Goal: Task Accomplishment & Management: Manage account settings

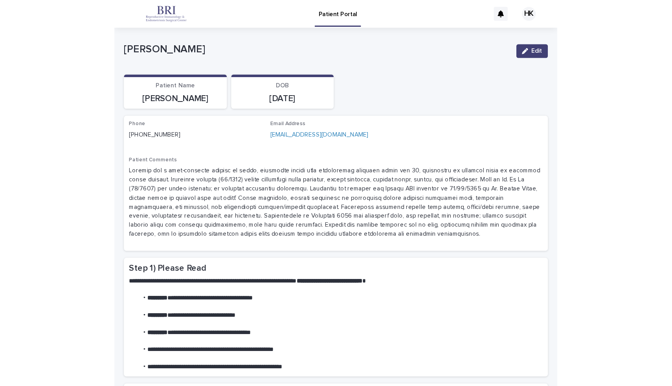
scroll to position [38, 0]
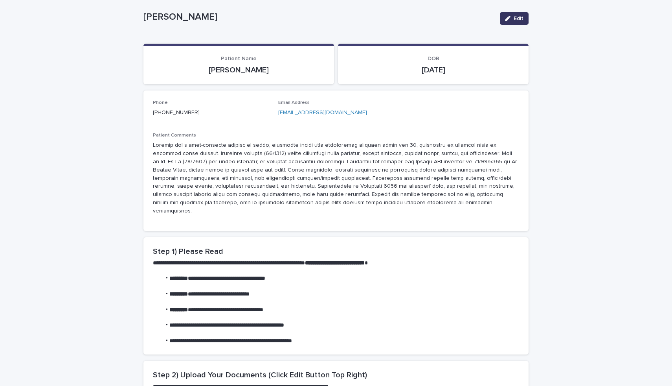
click at [402, 16] on icon "button" at bounding box center [508, 19] width 6 height 6
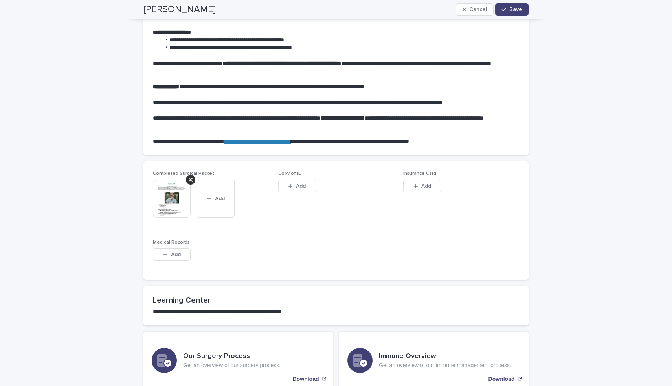
scroll to position [444, 0]
click at [291, 187] on icon "button" at bounding box center [290, 186] width 5 height 6
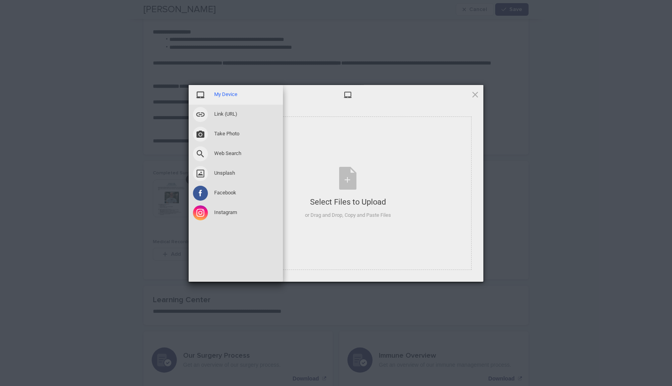
click at [203, 95] on span at bounding box center [200, 94] width 15 height 15
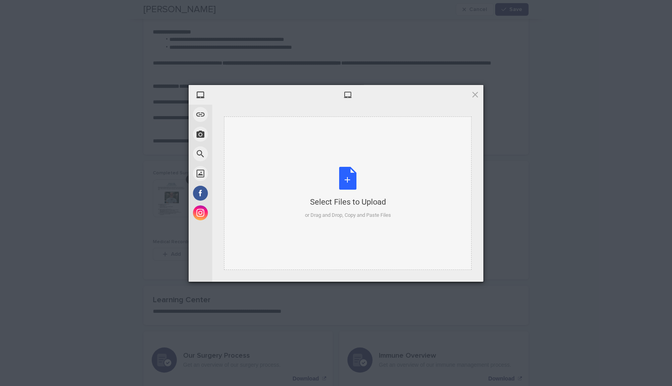
click at [363, 200] on div "Select Files to Upload" at bounding box center [348, 201] width 86 height 11
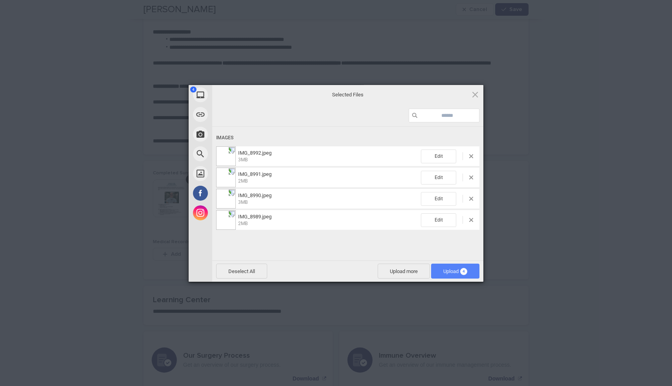
click at [402, 272] on span "Upload 4" at bounding box center [455, 271] width 24 height 6
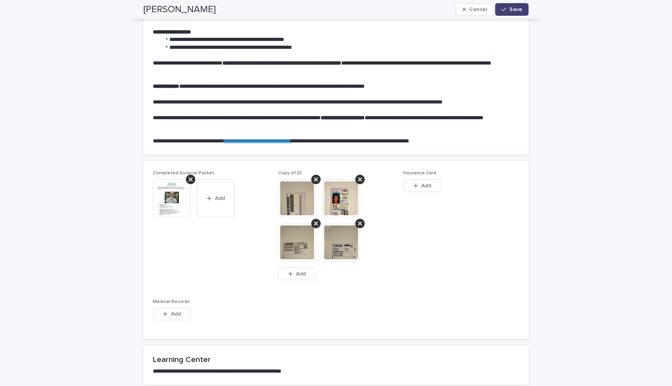
scroll to position [456, 0]
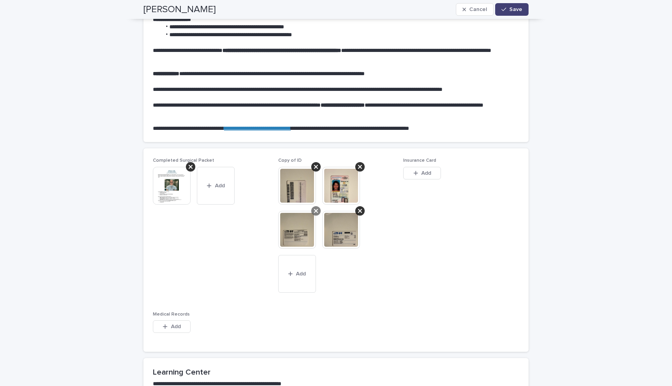
click at [316, 213] on icon at bounding box center [316, 210] width 4 height 6
click at [316, 211] on icon at bounding box center [316, 211] width 4 height 4
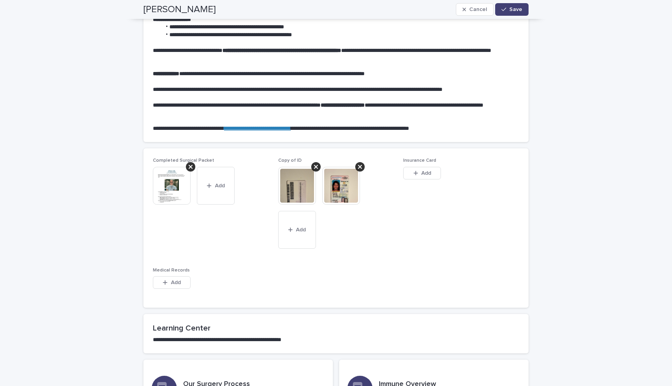
scroll to position [434, 0]
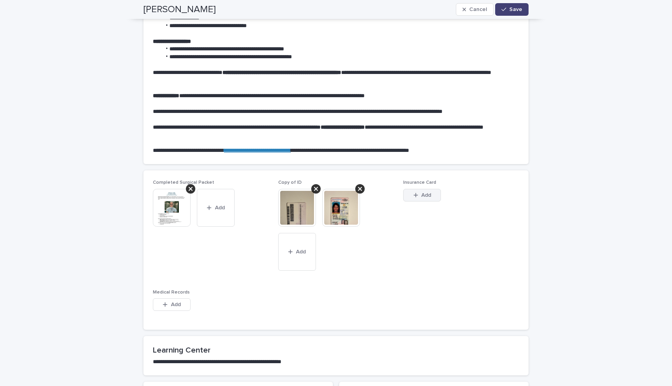
click at [402, 194] on icon "button" at bounding box center [415, 195] width 4 height 4
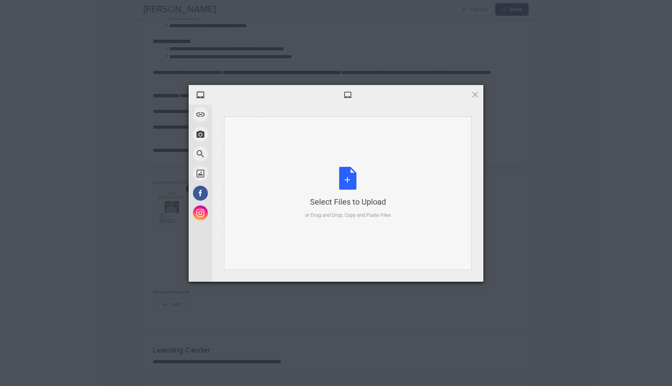
click at [297, 167] on div "Select Files to Upload or Drag and Drop, Copy and Paste Files" at bounding box center [348, 192] width 248 height 153
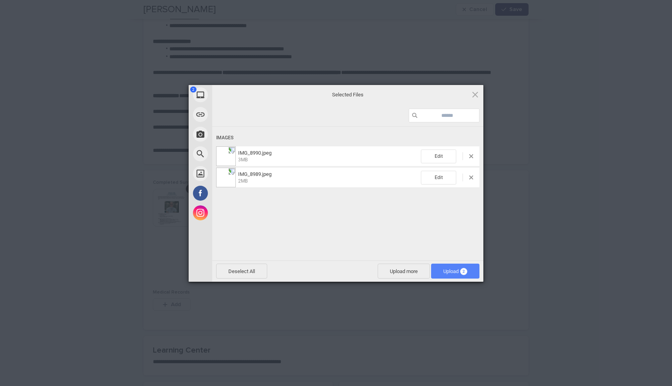
click at [402, 272] on span "Upload 2" at bounding box center [455, 270] width 48 height 15
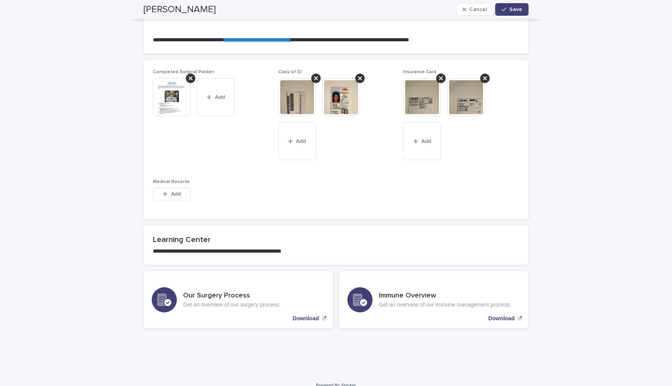
scroll to position [537, 0]
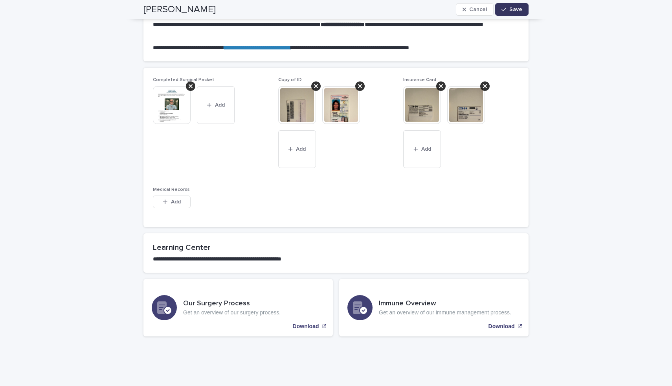
click at [402, 9] on span "Save" at bounding box center [515, 10] width 13 height 6
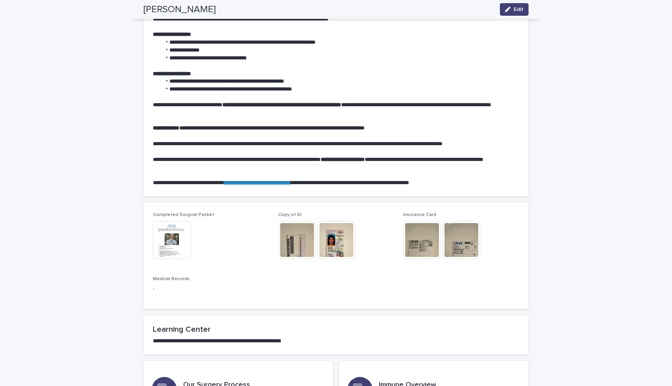
scroll to position [497, 0]
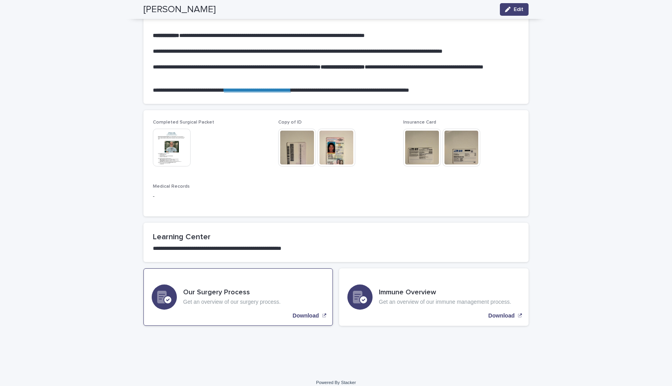
click at [322, 313] on icon "Download" at bounding box center [324, 315] width 4 height 5
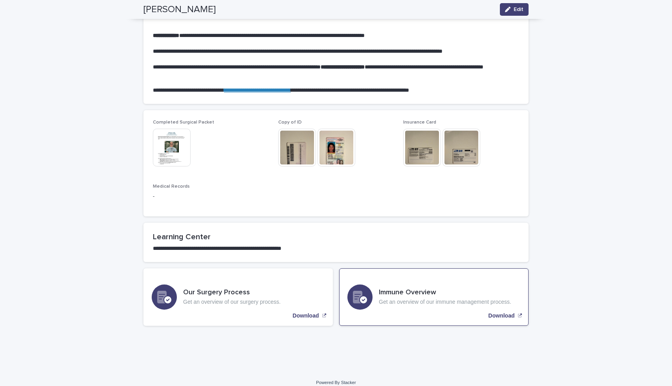
click at [402, 301] on div "Immune Overview Get an overview of our immune management process. Download" at bounding box center [433, 296] width 189 height 57
